Goal: Task Accomplishment & Management: Manage account settings

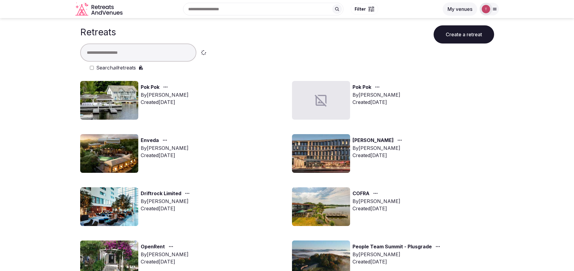
click at [457, 118] on div "Pok Pok By [PERSON_NAME] Created [DATE]" at bounding box center [393, 100] width 202 height 39
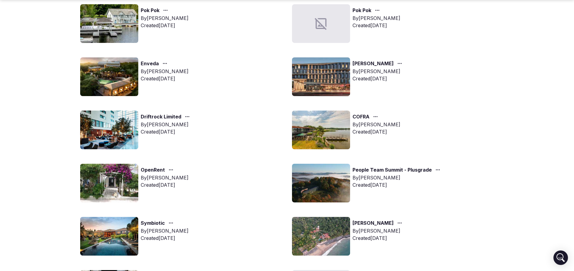
scroll to position [91, 0]
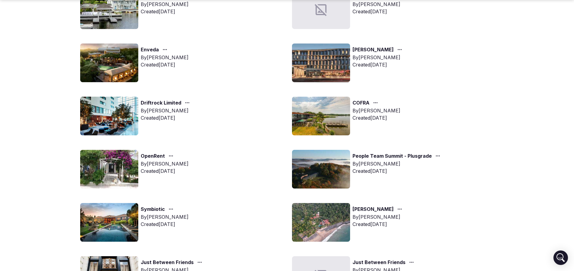
click at [99, 173] on img at bounding box center [109, 169] width 58 height 39
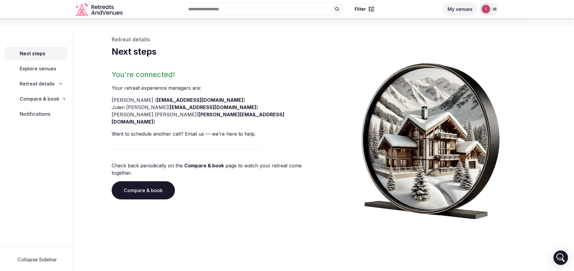
scroll to position [21, 0]
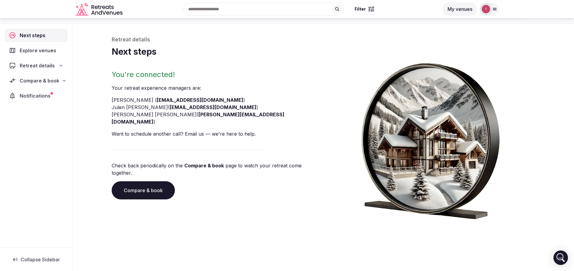
click at [132, 181] on link "Compare & book" at bounding box center [143, 190] width 63 height 18
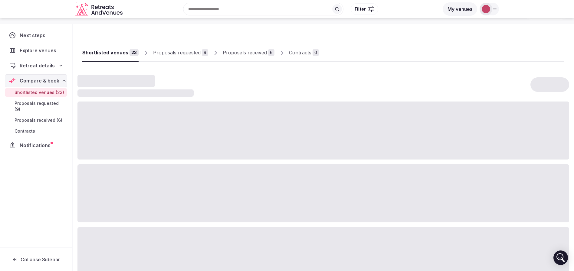
click at [252, 53] on div "Proposals received" at bounding box center [245, 52] width 44 height 7
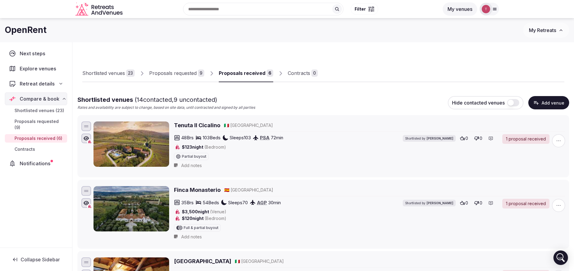
click at [256, 75] on div "Proposals received" at bounding box center [242, 73] width 47 height 7
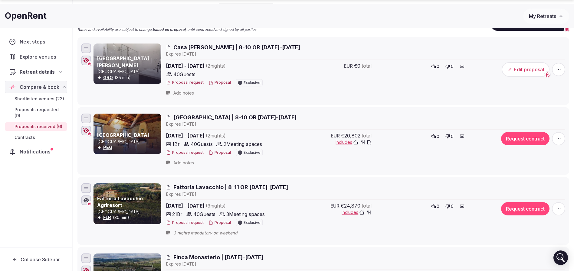
scroll to position [91, 0]
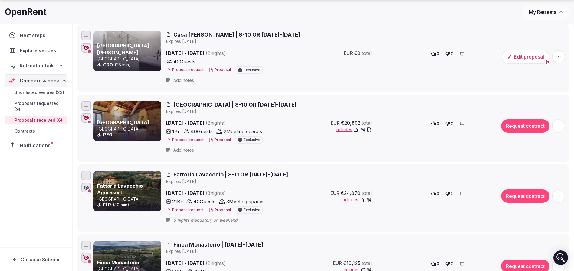
click at [86, 120] on icon "button" at bounding box center [86, 118] width 6 height 5
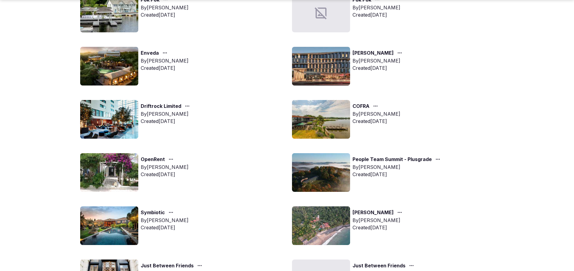
scroll to position [91, 0]
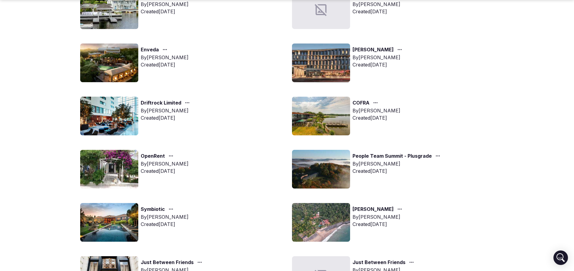
click at [336, 176] on img at bounding box center [321, 169] width 58 height 39
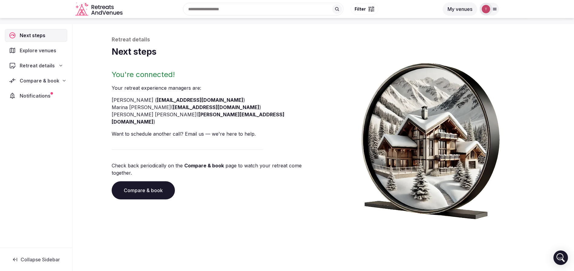
click at [155, 181] on link "Compare & book" at bounding box center [143, 190] width 63 height 18
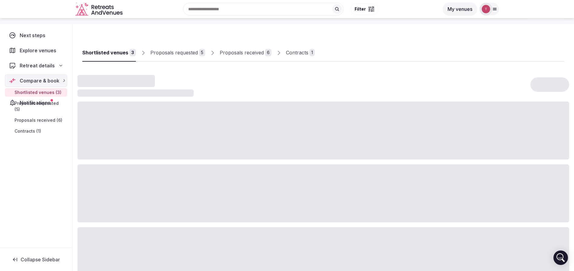
click at [155, 175] on div at bounding box center [322, 194] width 491 height 58
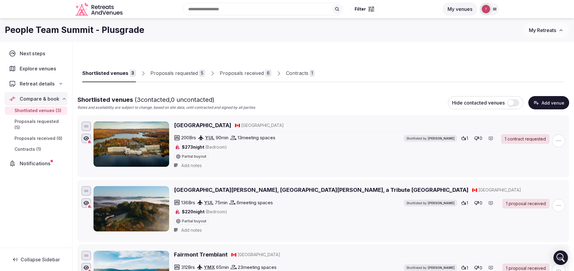
click at [259, 68] on link "Proposals received 6" at bounding box center [246, 74] width 52 height 18
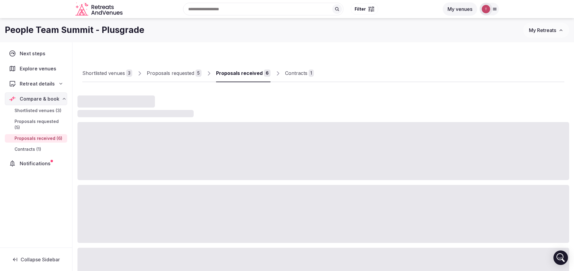
click at [304, 75] on div "Contracts" at bounding box center [296, 73] width 22 height 7
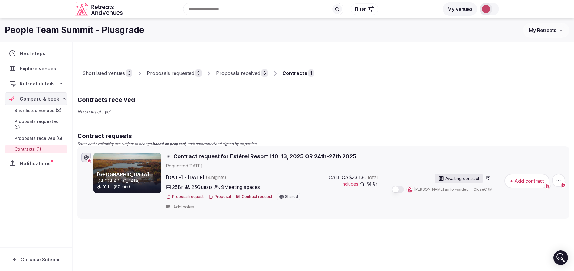
click at [349, 67] on div "Shortlisted venues 3 Proposals requested 5 Proposals received 6 Contracts 1" at bounding box center [323, 68] width 482 height 28
click at [241, 71] on div "Proposals received" at bounding box center [238, 73] width 44 height 7
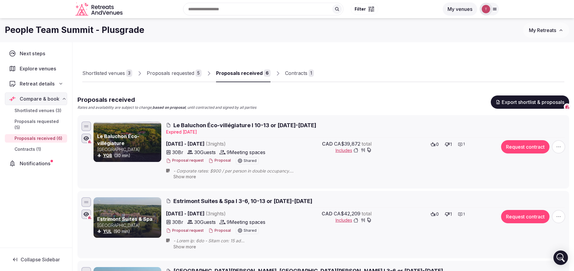
click at [386, 72] on div at bounding box center [439, 77] width 250 height 10
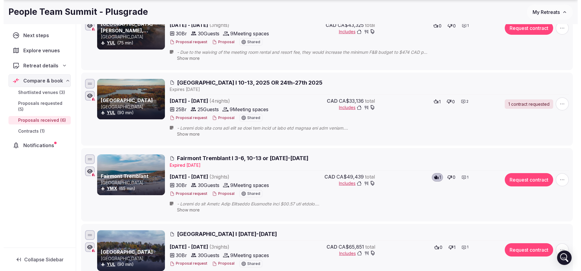
scroll to position [272, 0]
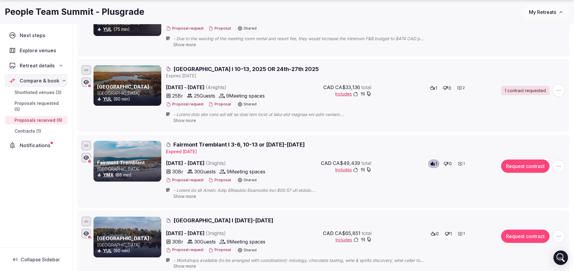
click at [224, 104] on button "Proposal" at bounding box center [219, 104] width 22 height 5
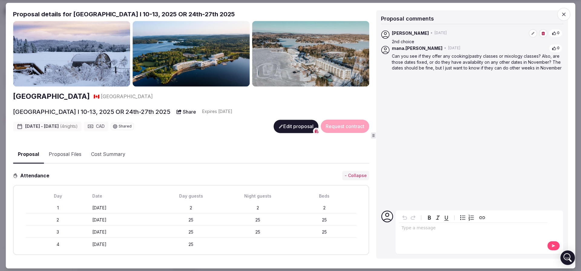
click at [291, 125] on button "Edit proposal" at bounding box center [295, 126] width 45 height 13
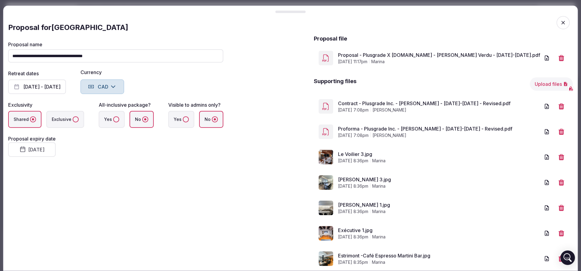
click at [558, 107] on icon "button" at bounding box center [561, 106] width 6 height 6
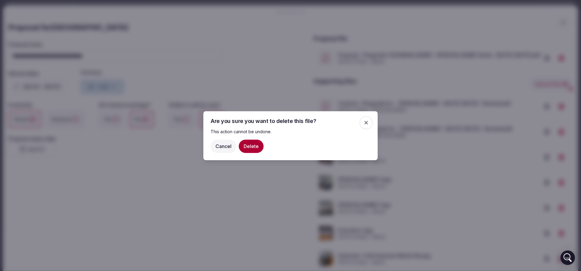
click at [252, 147] on button "Delete" at bounding box center [251, 145] width 25 height 13
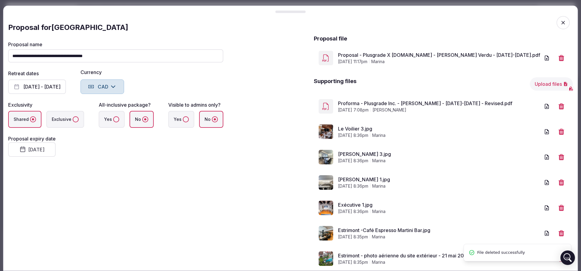
click at [554, 109] on button "button" at bounding box center [560, 106] width 13 height 13
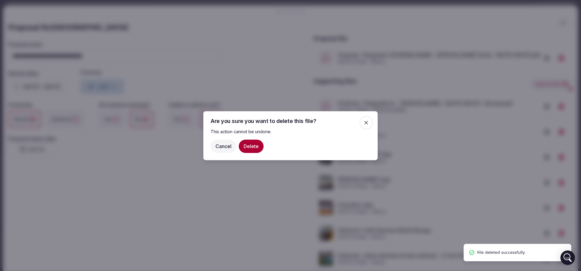
click at [252, 145] on button "Delete" at bounding box center [251, 145] width 25 height 13
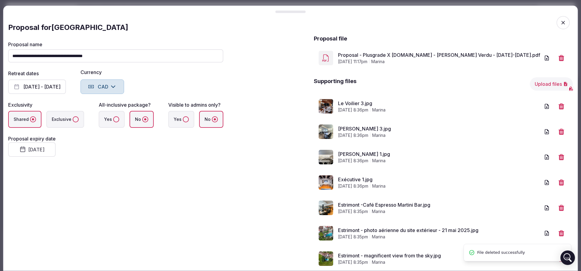
click at [535, 84] on button "Upload files" at bounding box center [551, 83] width 43 height 13
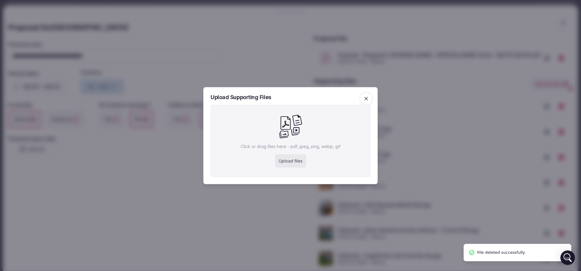
drag, startPoint x: 285, startPoint y: 147, endPoint x: 285, endPoint y: 150, distance: 3.4
click at [285, 149] on div "Click or drag files here - pdf, jpeg, png, webp, gif Upload files" at bounding box center [290, 141] width 160 height 72
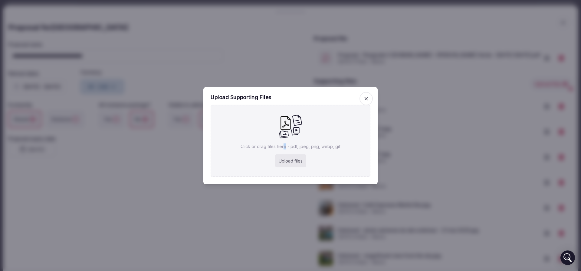
type input "**********"
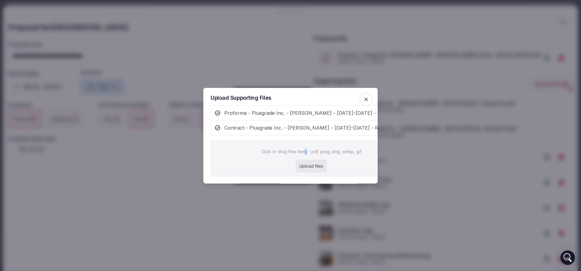
click at [363, 96] on icon "button" at bounding box center [366, 99] width 6 height 6
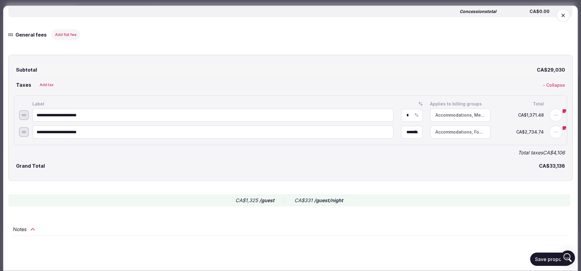
scroll to position [1658, 0]
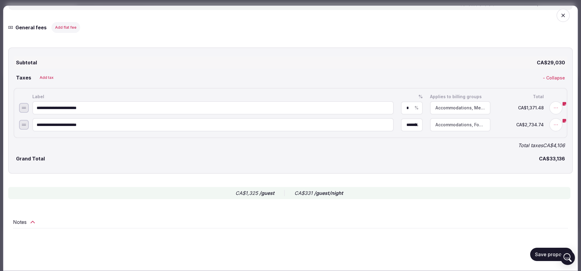
click at [540, 253] on button "Save proposal" at bounding box center [551, 254] width 43 height 13
click at [559, 18] on span "button" at bounding box center [562, 15] width 13 height 13
